Goal: Information Seeking & Learning: Learn about a topic

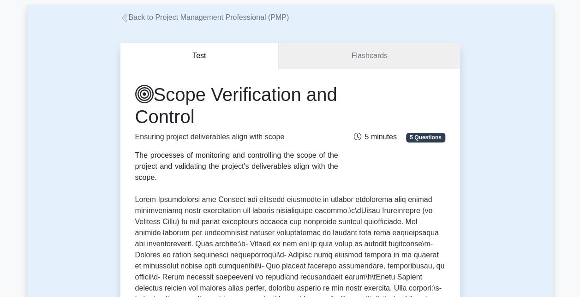
scroll to position [46, 0]
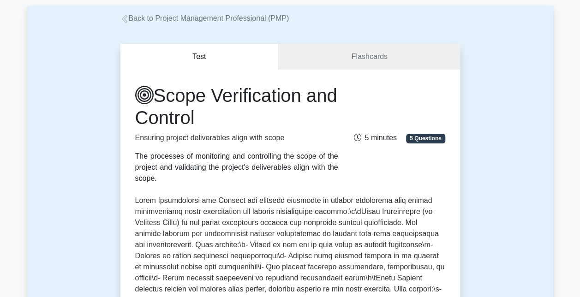
click at [221, 53] on button "Test" at bounding box center [199, 57] width 159 height 26
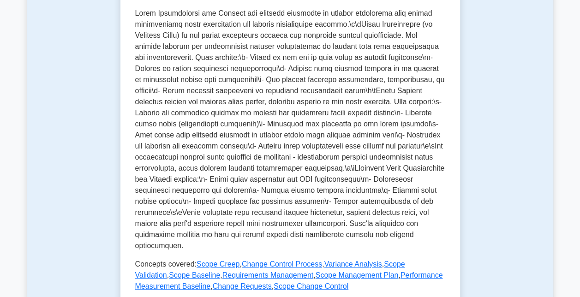
scroll to position [249, 0]
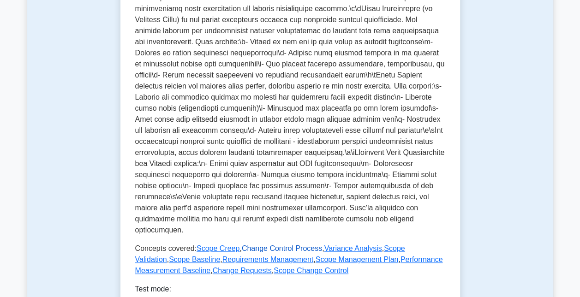
click at [289, 253] on link "Change Control Process" at bounding box center [282, 249] width 80 height 8
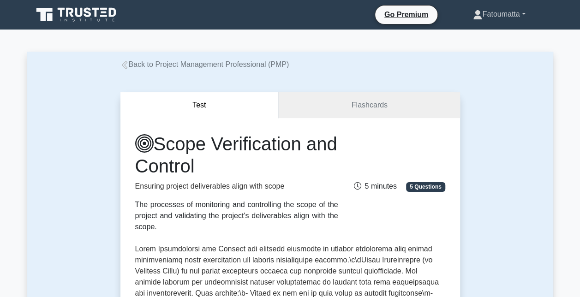
click at [508, 11] on link "Fatoumatta" at bounding box center [499, 14] width 96 height 18
click at [229, 62] on link "Back to Project Management Professional (PMP)" at bounding box center [204, 64] width 169 height 8
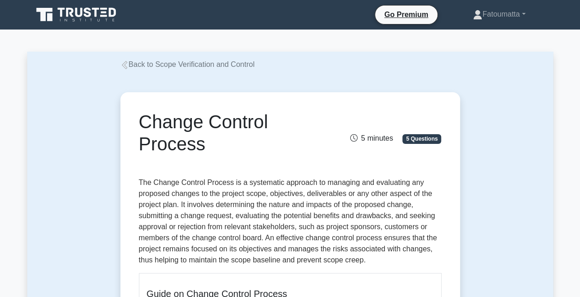
click at [128, 64] on icon at bounding box center [124, 65] width 8 height 8
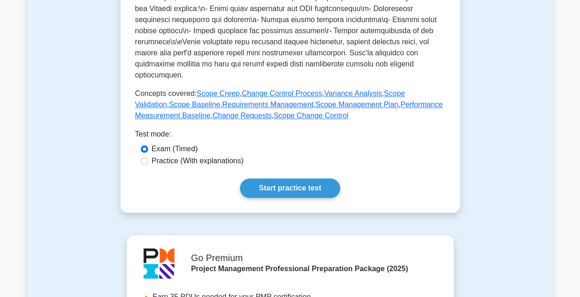
scroll to position [406, 0]
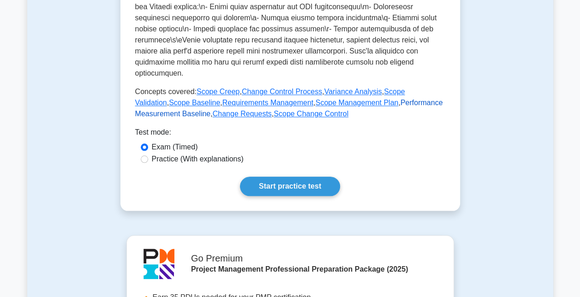
click at [363, 102] on link "Performance Measurement Baseline" at bounding box center [289, 108] width 308 height 19
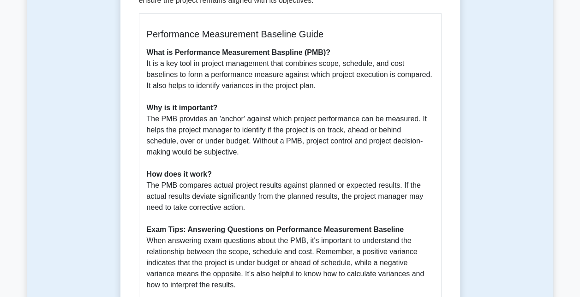
scroll to position [240, 0]
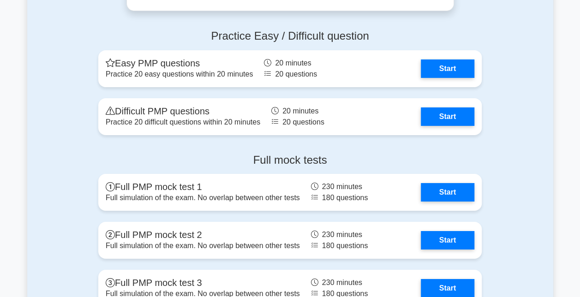
scroll to position [3258, 0]
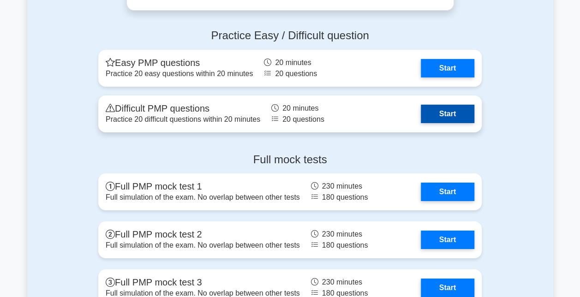
click at [433, 118] on link "Start" at bounding box center [448, 114] width 54 height 18
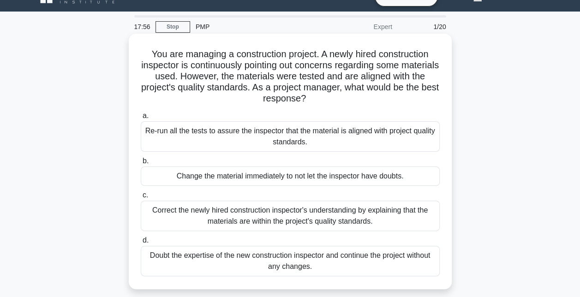
scroll to position [19, 0]
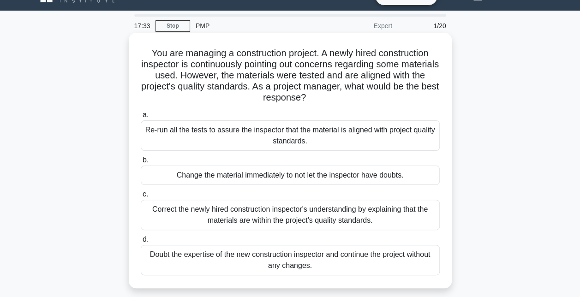
click at [297, 222] on div "Correct the newly hired construction inspector's understanding by explaining th…" at bounding box center [290, 215] width 299 height 30
click at [141, 198] on input "c. Correct the newly hired construction inspector's understanding by explaining…" at bounding box center [141, 195] width 0 height 6
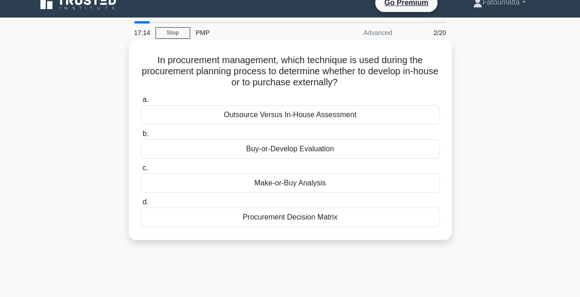
scroll to position [13, 0]
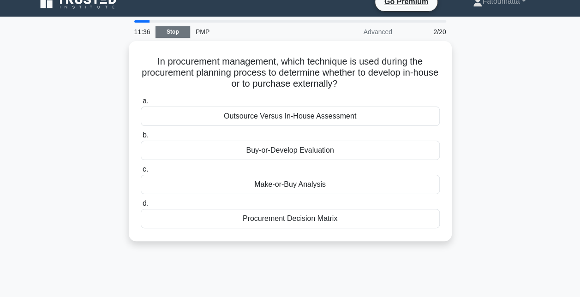
click at [169, 28] on link "Stop" at bounding box center [173, 32] width 35 height 12
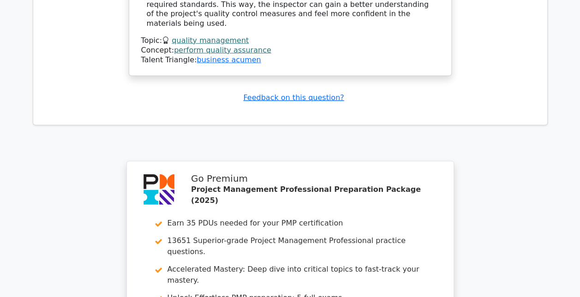
scroll to position [1397, 0]
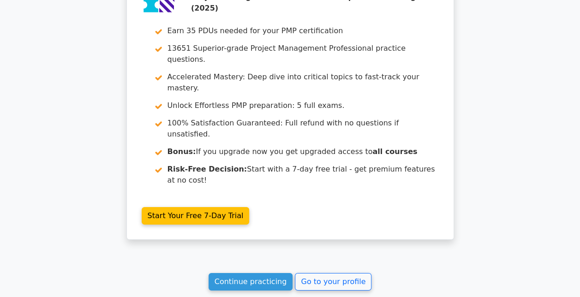
click at [276, 273] on link "Continue practicing" at bounding box center [251, 282] width 84 height 18
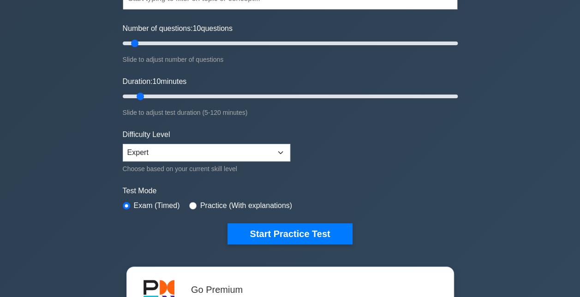
scroll to position [111, 0]
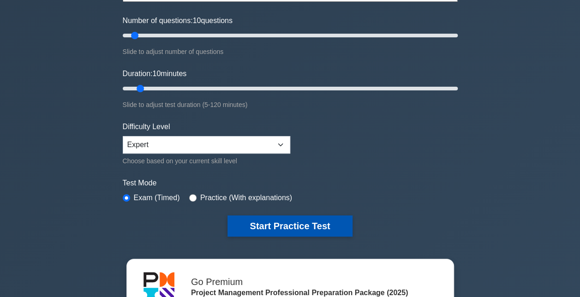
click at [286, 220] on button "Start Practice Test" at bounding box center [290, 226] width 125 height 21
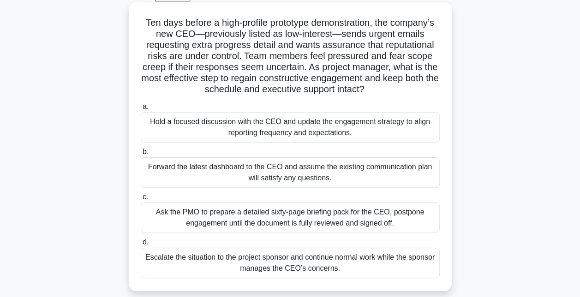
scroll to position [46, 0]
